Goal: Check status: Check status

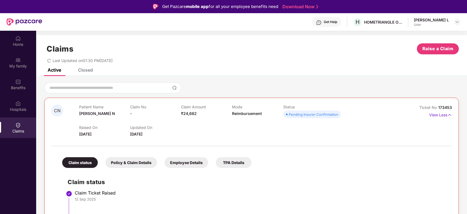
scroll to position [31, 0]
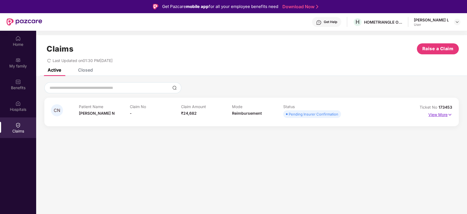
click at [441, 112] on p "View More" at bounding box center [440, 113] width 24 height 7
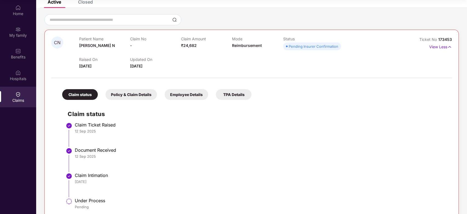
scroll to position [48, 0]
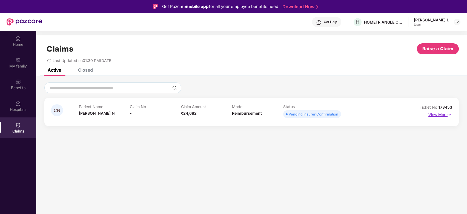
click at [440, 113] on p "View More" at bounding box center [440, 113] width 24 height 7
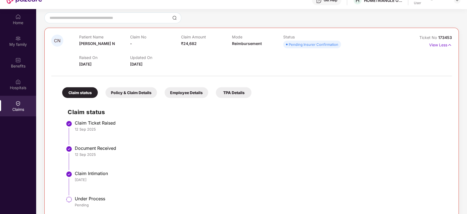
scroll to position [31, 0]
